Goal: Find specific page/section: Find specific page/section

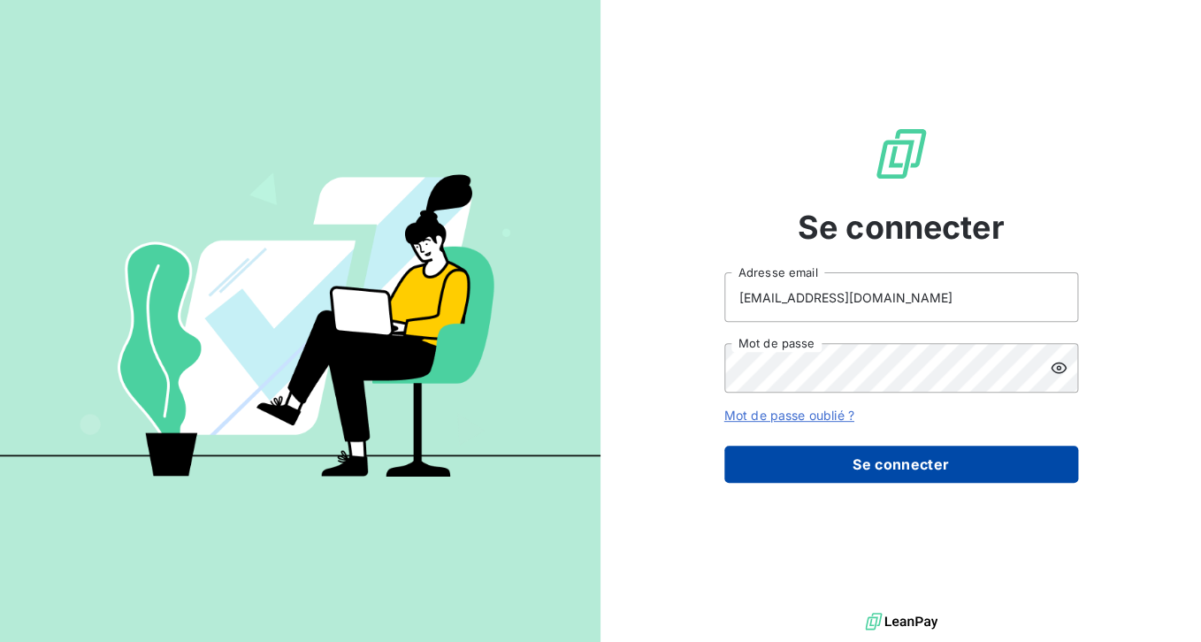
click at [830, 458] on button "Se connecter" at bounding box center [901, 464] width 354 height 37
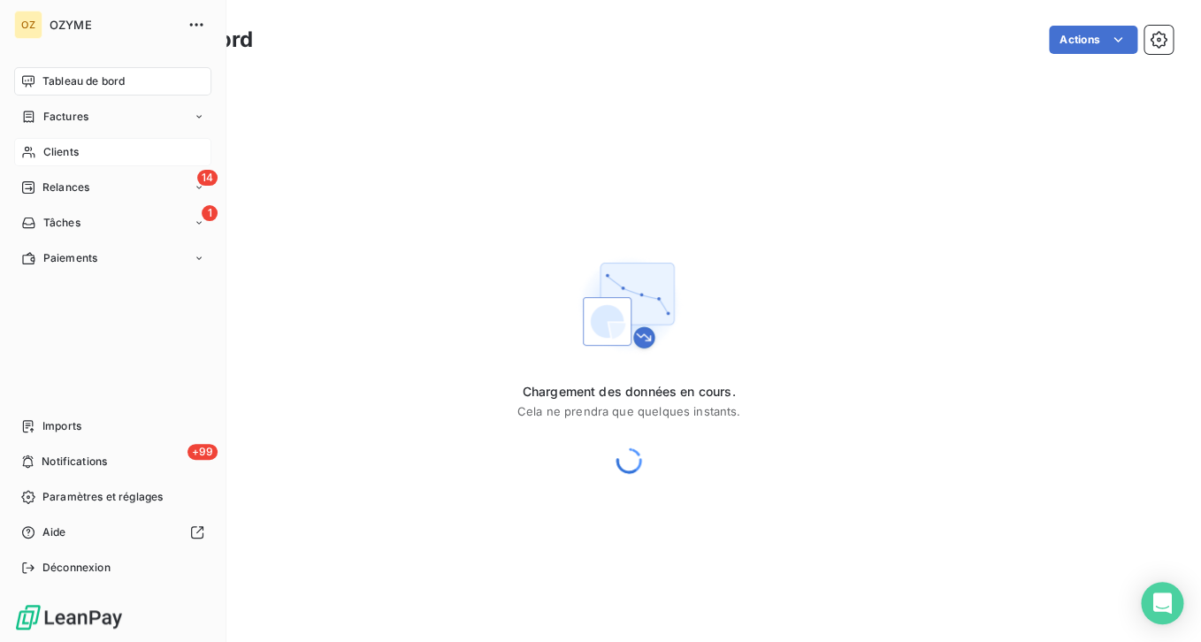
click at [68, 152] on span "Clients" at bounding box center [60, 152] width 35 height 16
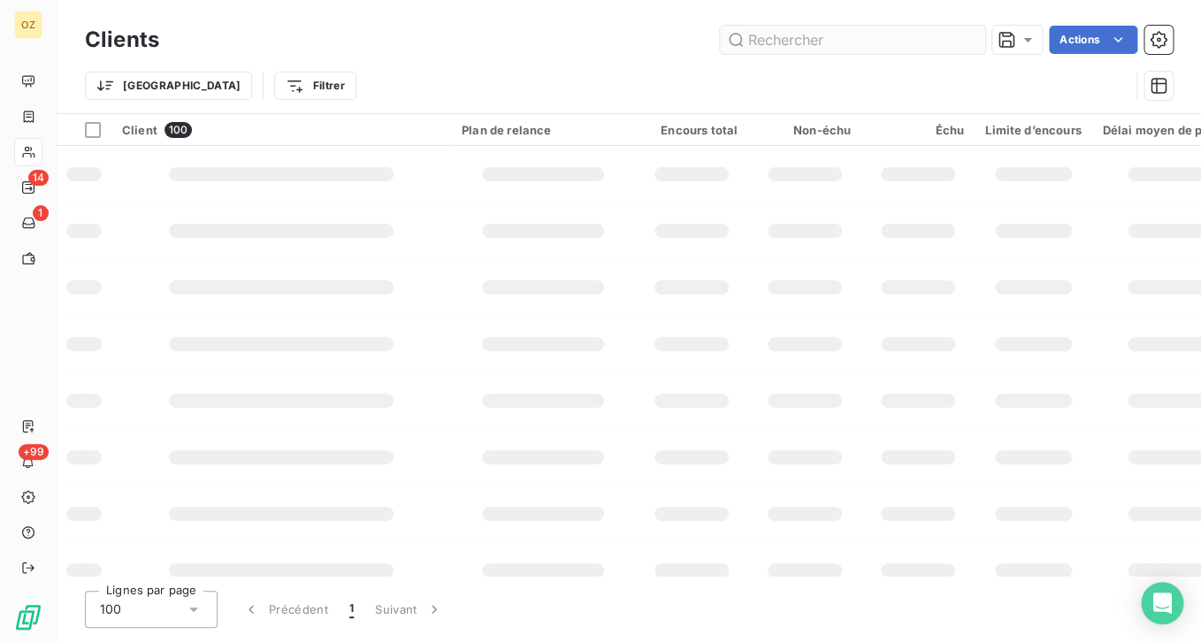
click at [877, 48] on input "text" at bounding box center [852, 40] width 265 height 28
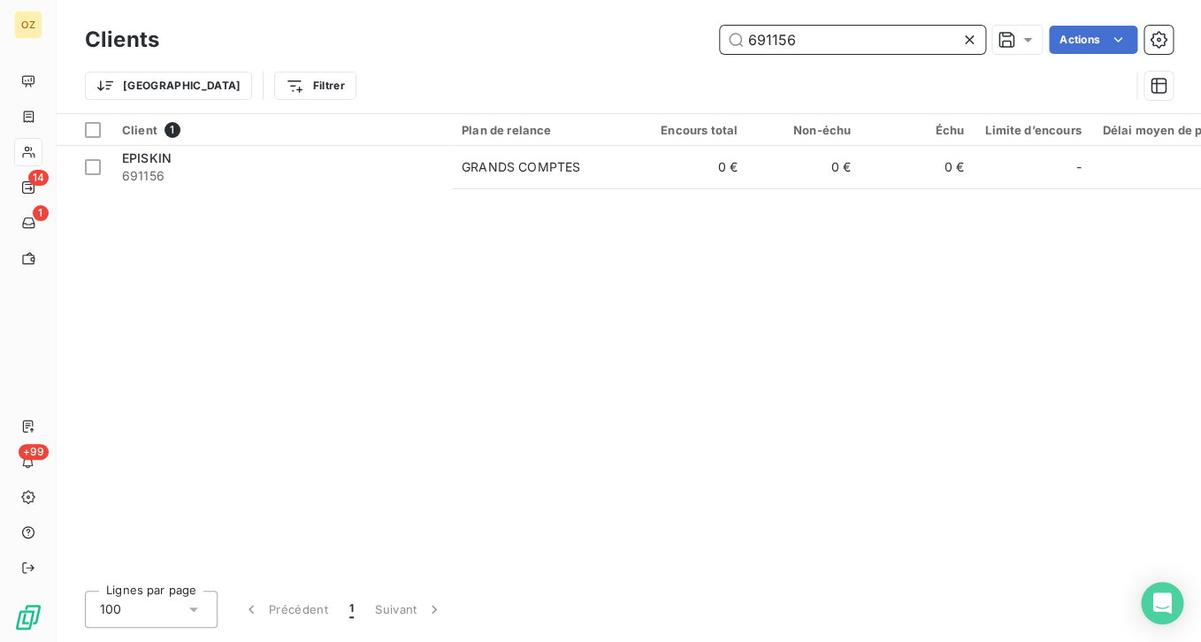
click at [785, 47] on input "691156" at bounding box center [852, 40] width 265 height 28
paste input "TU0001"
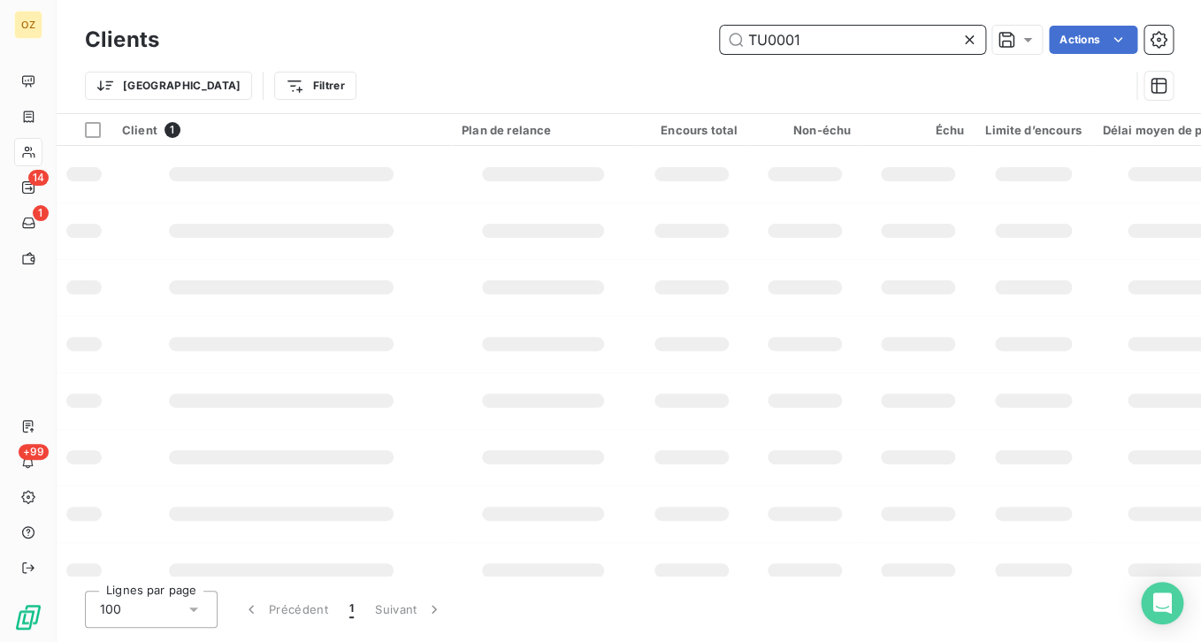
type input "TU0001"
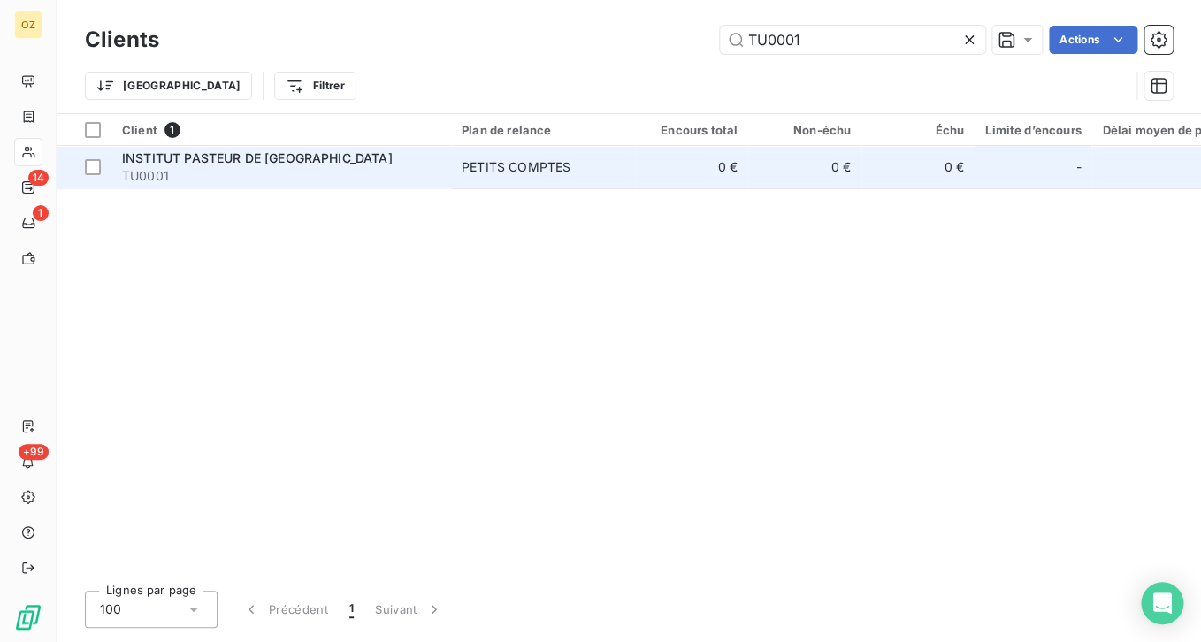
click at [351, 181] on span "TU0001" at bounding box center [281, 176] width 318 height 18
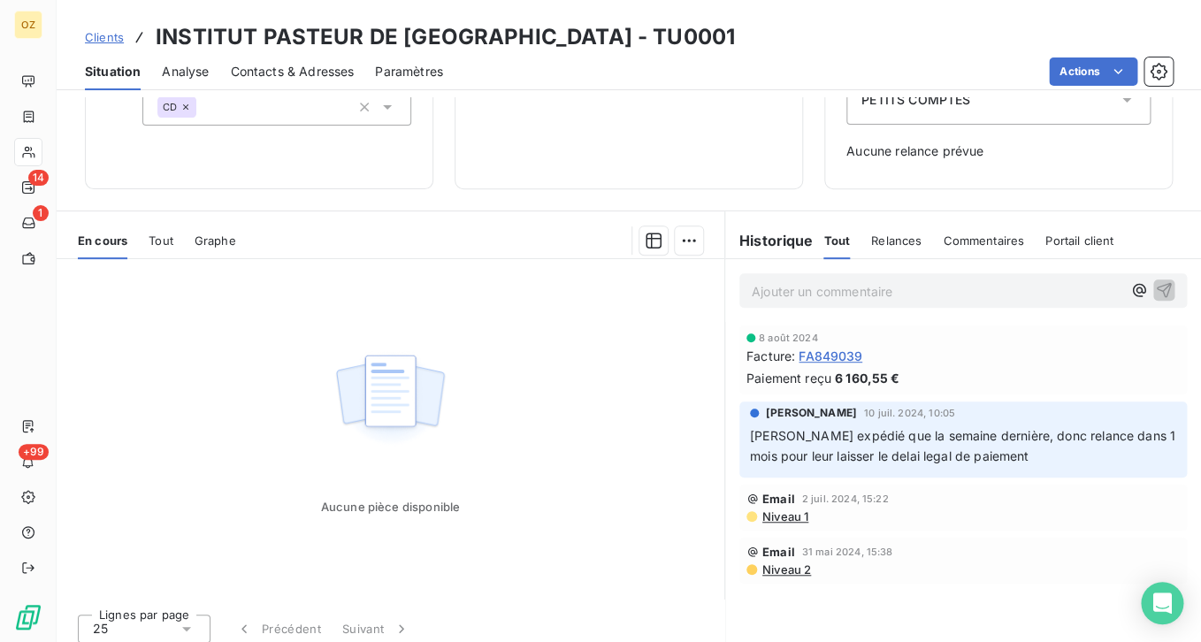
scroll to position [243, 0]
